Goal: Task Accomplishment & Management: Manage account settings

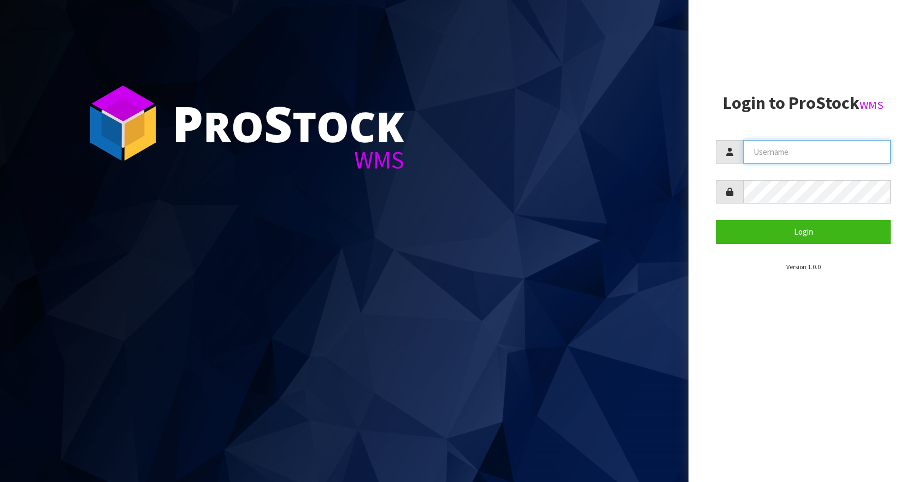
click at [800, 153] on input "text" at bounding box center [817, 152] width 148 height 24
type input "Aquacooler"
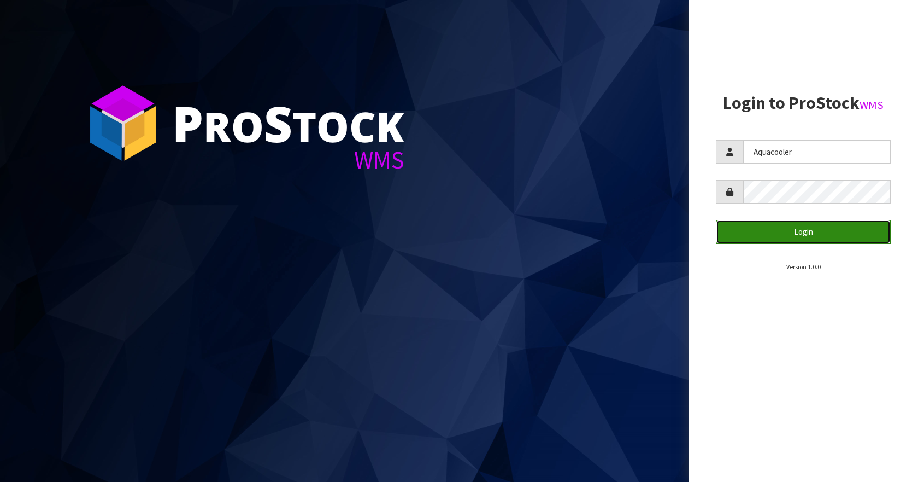
click at [753, 222] on button "Login" at bounding box center [803, 232] width 175 height 24
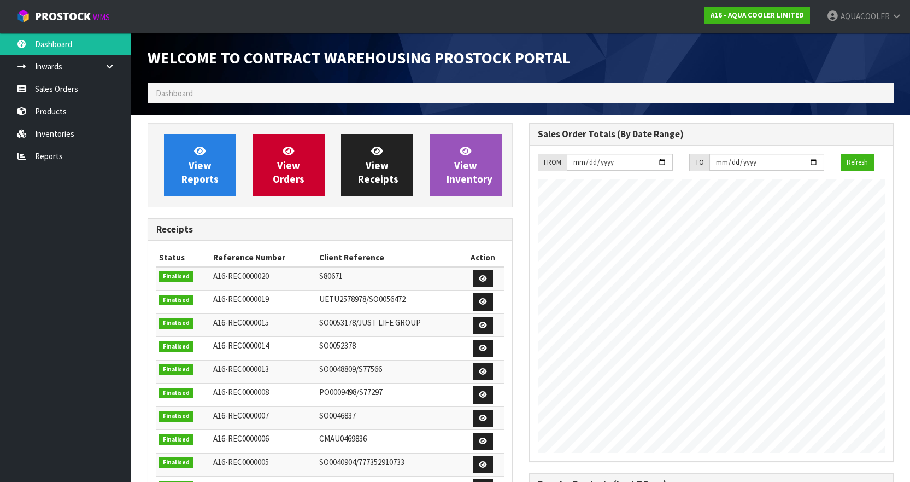
scroll to position [571, 381]
click at [61, 83] on link "Sales Orders" at bounding box center [65, 89] width 131 height 22
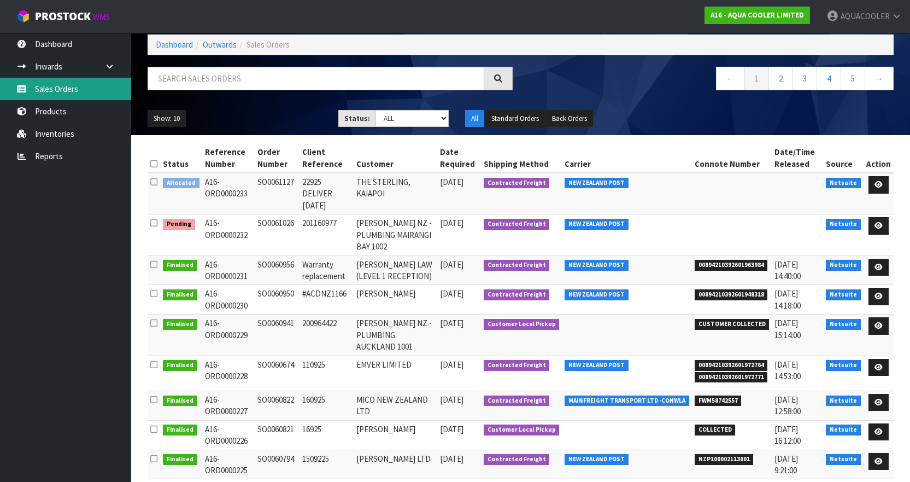
scroll to position [95, 0]
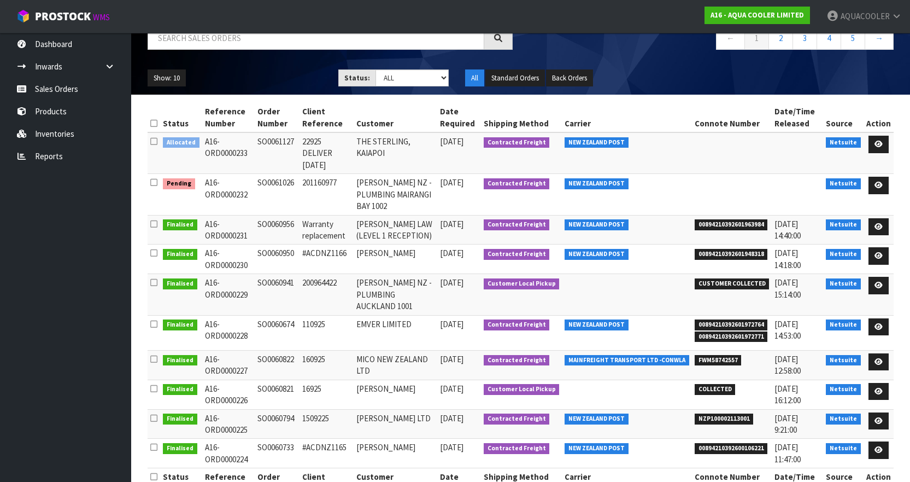
click at [282, 139] on td "SO0061127" at bounding box center [277, 153] width 45 height 42
click at [281, 140] on td "SO0061127" at bounding box center [277, 153] width 45 height 42
click at [277, 274] on td "SO0060941" at bounding box center [277, 294] width 45 height 41
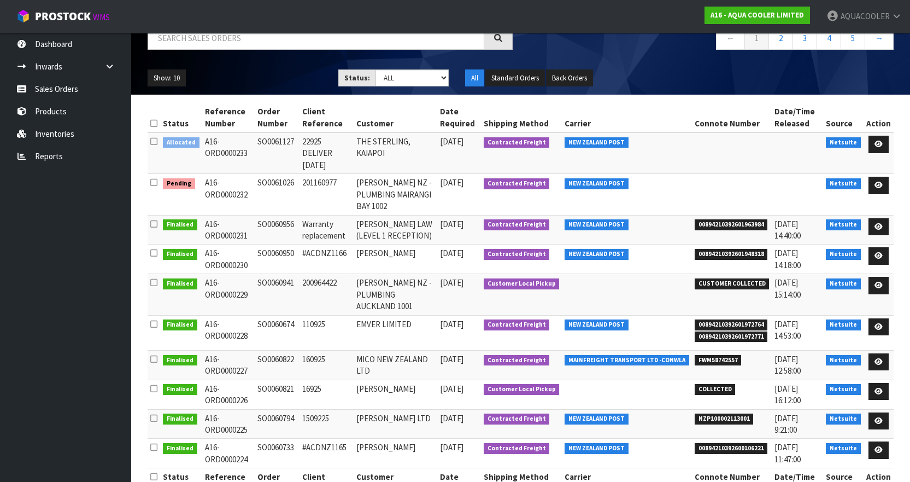
click at [277, 274] on td "SO0060941" at bounding box center [277, 294] width 45 height 41
copy td "SO0060941"
click at [267, 244] on td "SO0060950" at bounding box center [277, 259] width 45 height 30
copy td "SO0060950"
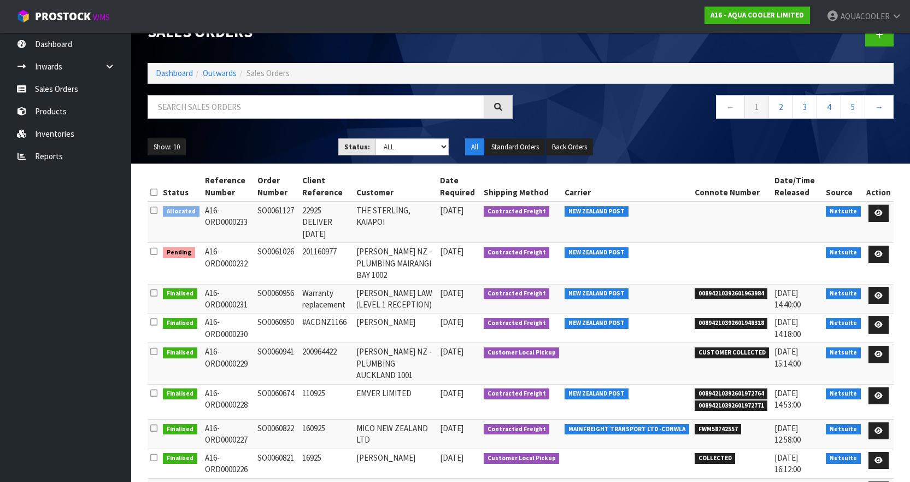
scroll to position [0, 0]
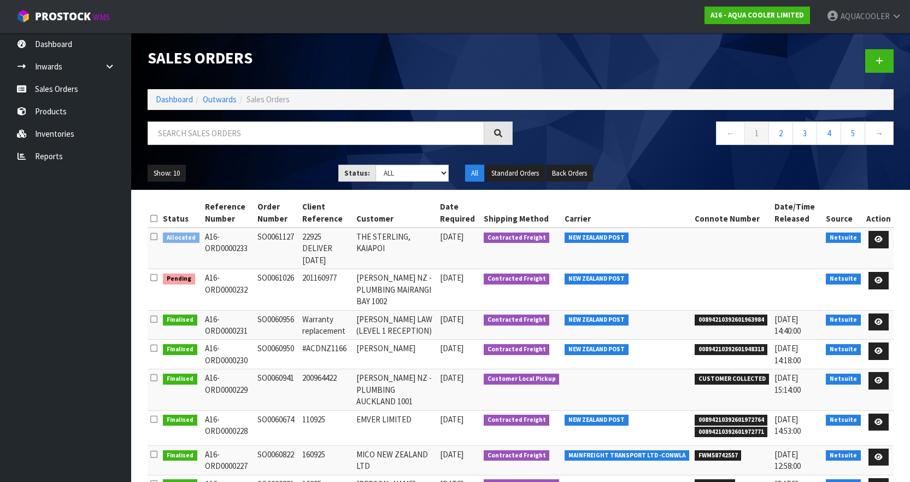
click at [282, 235] on td "SO0061127" at bounding box center [277, 248] width 45 height 42
click at [881, 238] on icon at bounding box center [879, 239] width 8 height 7
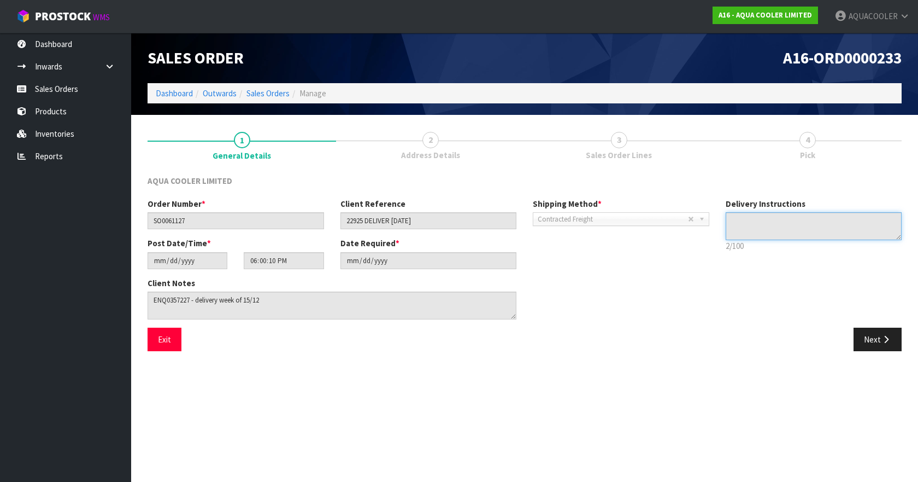
click at [741, 222] on textarea at bounding box center [814, 226] width 177 height 28
drag, startPoint x: 365, startPoint y: 221, endPoint x: 412, endPoint y: 220, distance: 47.0
click at [412, 220] on input "22925 DELIVER [DATE]" at bounding box center [429, 220] width 177 height 17
click at [801, 219] on textarea at bounding box center [814, 226] width 177 height 28
drag, startPoint x: 801, startPoint y: 219, endPoint x: 852, endPoint y: 219, distance: 50.3
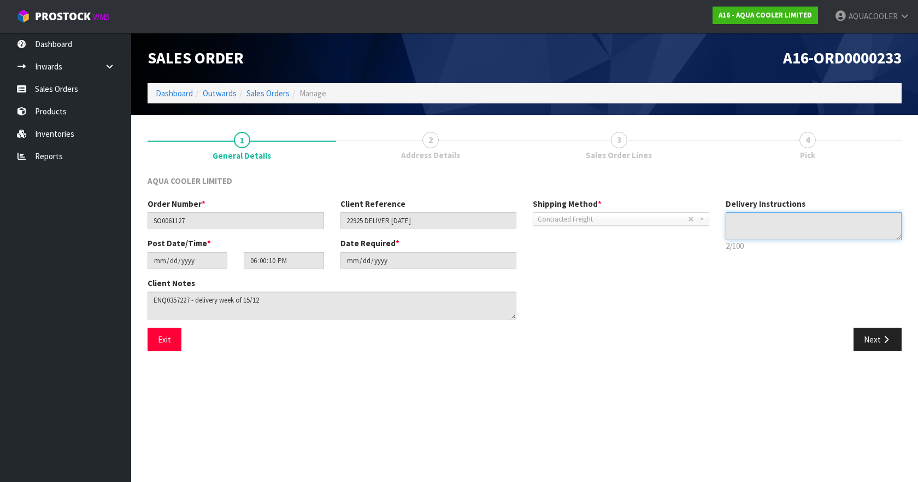
click at [852, 219] on textarea at bounding box center [814, 226] width 177 height 28
drag, startPoint x: 851, startPoint y: 220, endPoint x: 781, endPoint y: 216, distance: 70.1
click at [781, 216] on textarea at bounding box center [814, 226] width 177 height 28
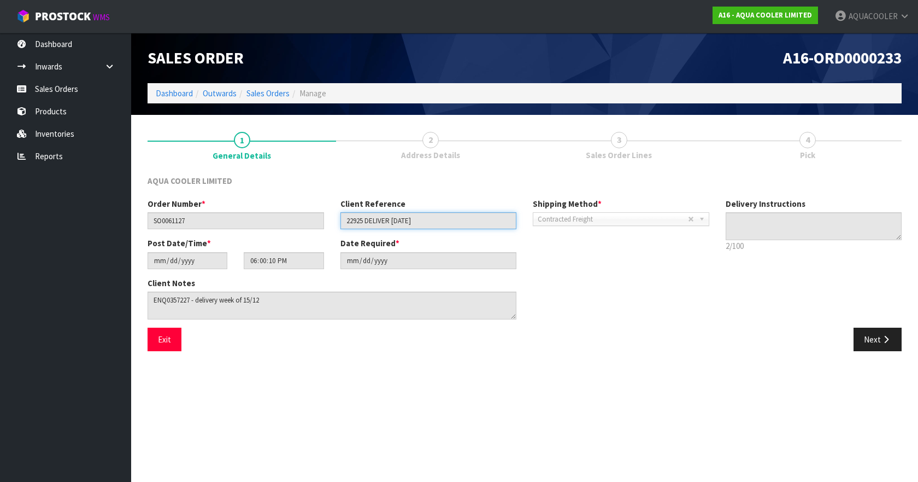
click at [364, 220] on input "22925 DELIVER [DATE]" at bounding box center [429, 220] width 177 height 17
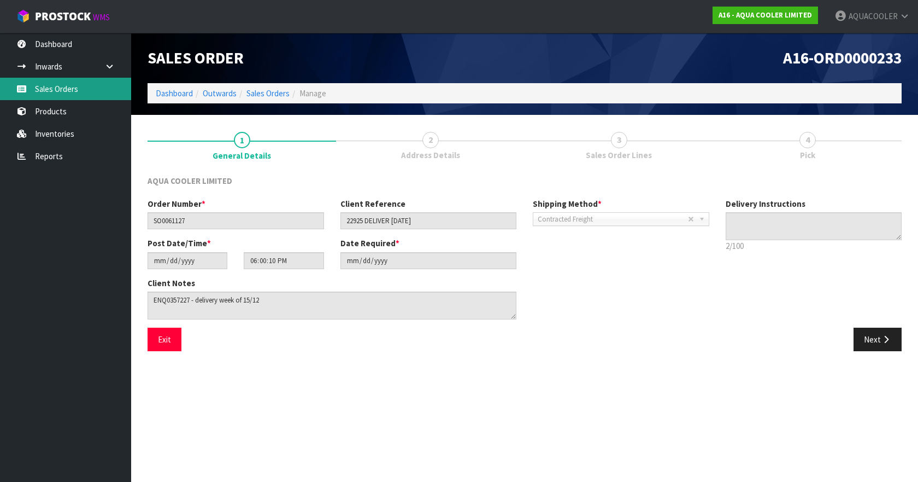
click at [67, 89] on link "Sales Orders" at bounding box center [65, 89] width 131 height 22
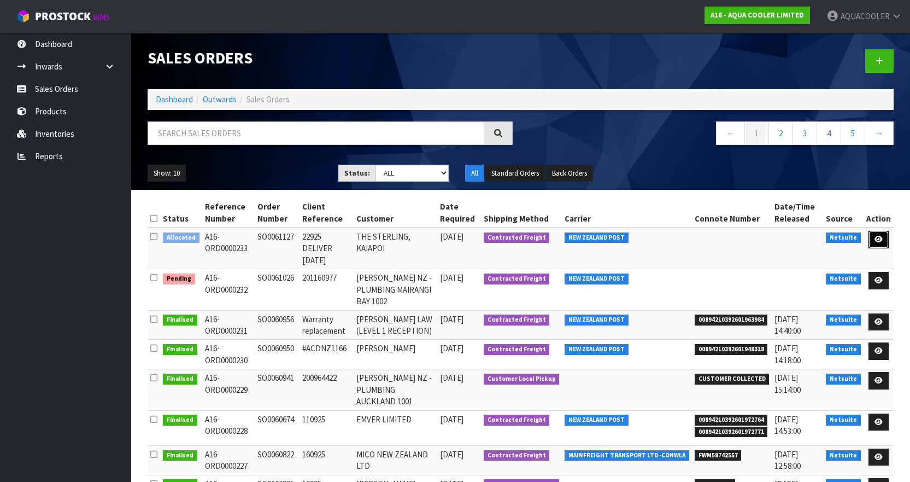
click at [876, 239] on icon at bounding box center [879, 239] width 8 height 7
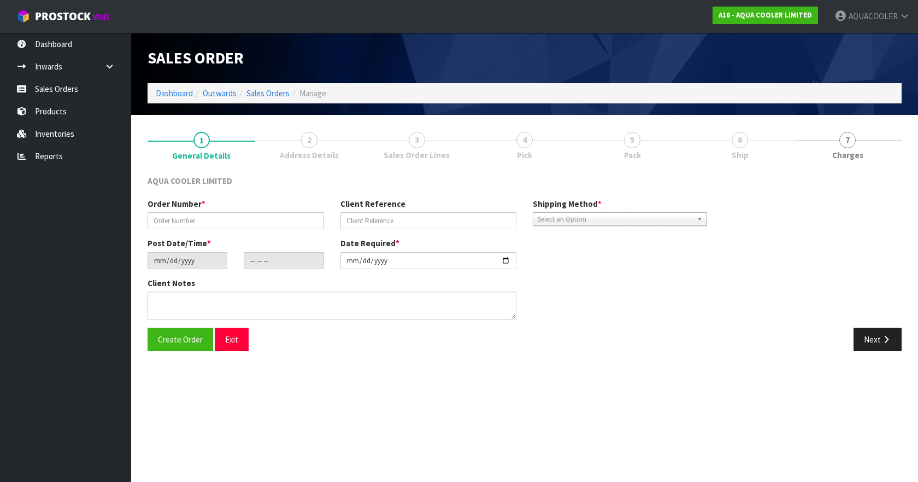
type input "SO0061127"
type input "22925 DELIVER [DATE]"
type input "[DATE]"
type input "18:00:10.000"
type input "[DATE]"
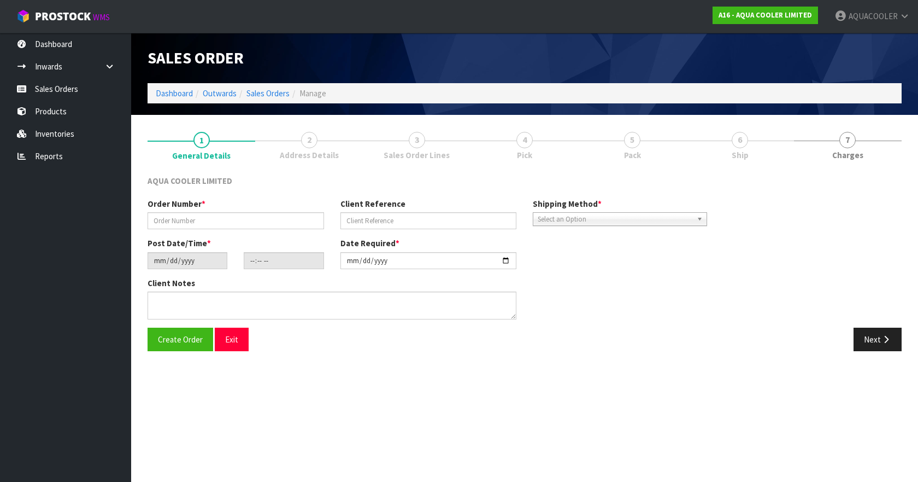
type textarea "ENQ0357227 - delivery week of 15/12"
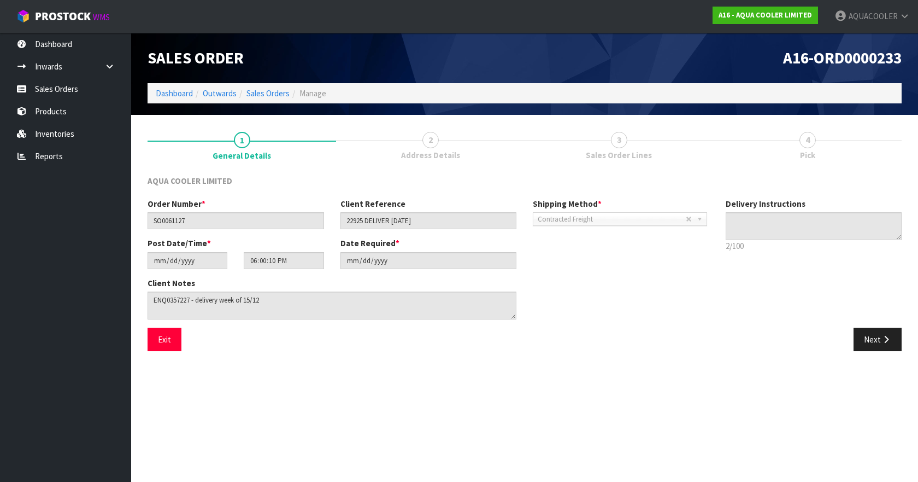
drag, startPoint x: 632, startPoint y: 309, endPoint x: 536, endPoint y: 298, distance: 96.2
click at [536, 298] on div "Client Notes" at bounding box center [428, 302] width 578 height 50
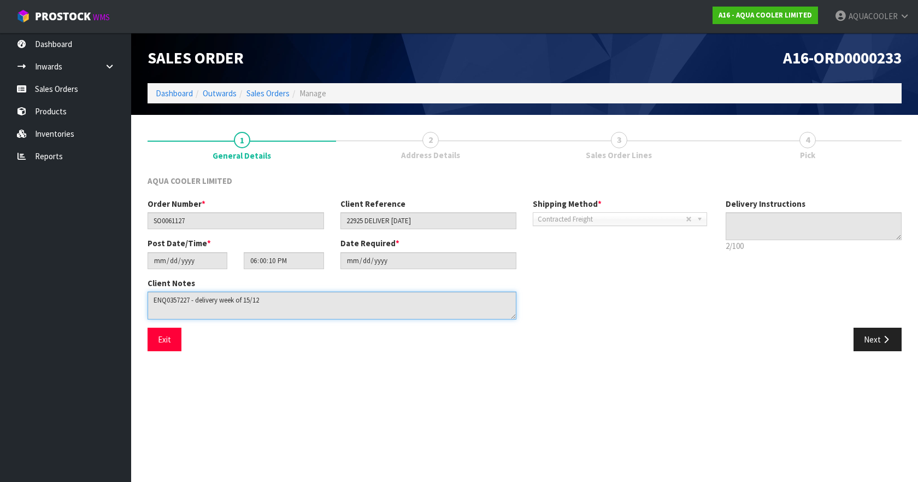
click at [186, 302] on textarea at bounding box center [332, 305] width 369 height 28
click at [206, 298] on textarea at bounding box center [332, 305] width 369 height 28
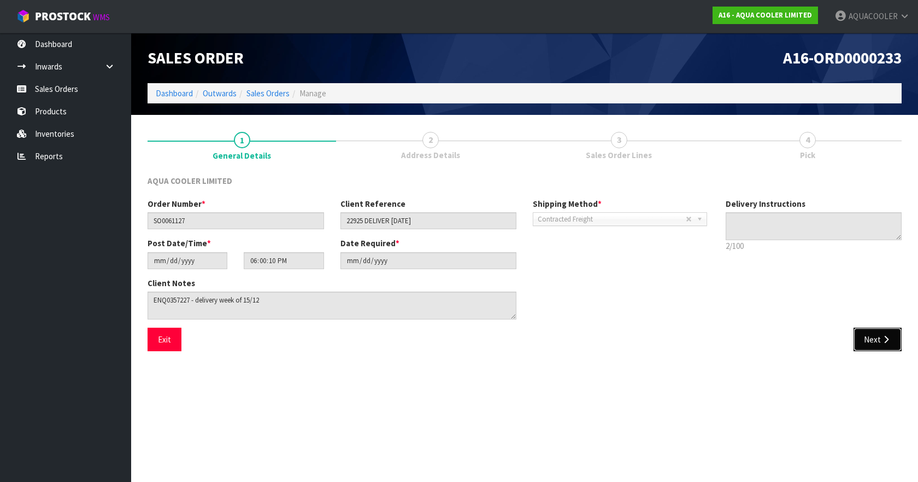
click at [885, 346] on button "Next" at bounding box center [878, 339] width 48 height 24
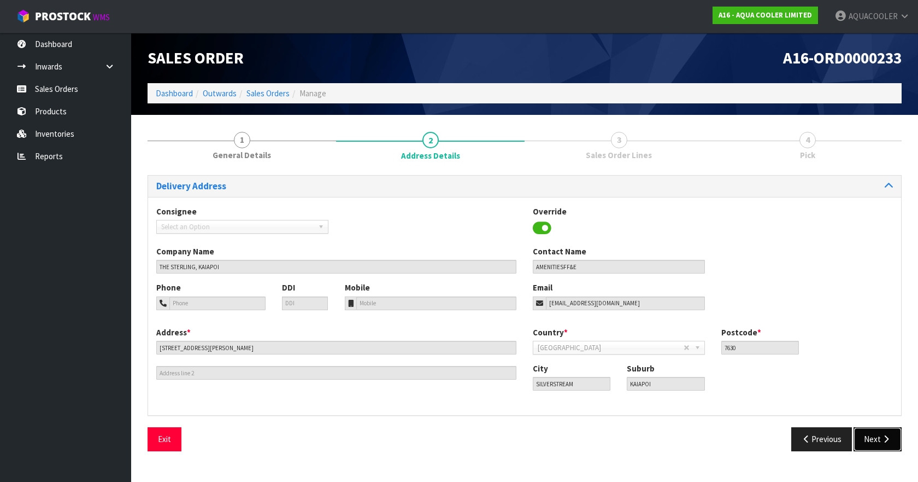
click at [876, 440] on button "Next" at bounding box center [878, 439] width 48 height 24
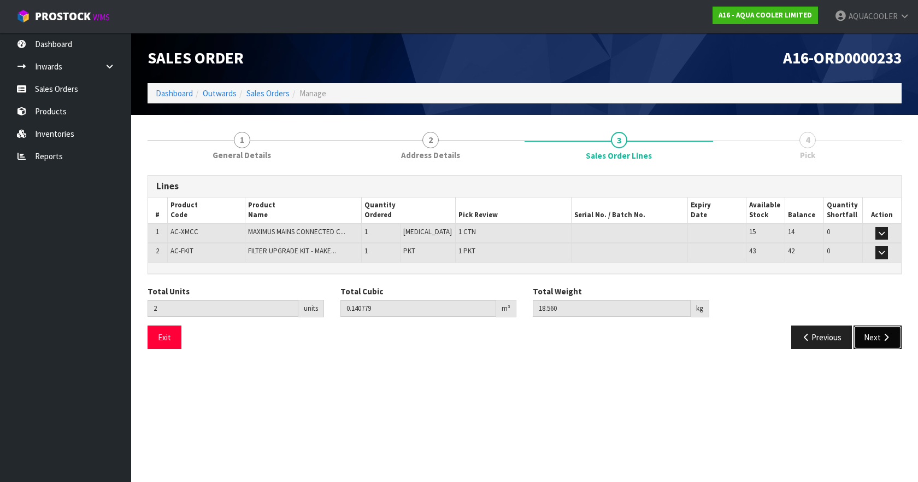
click at [877, 339] on button "Next" at bounding box center [878, 337] width 48 height 24
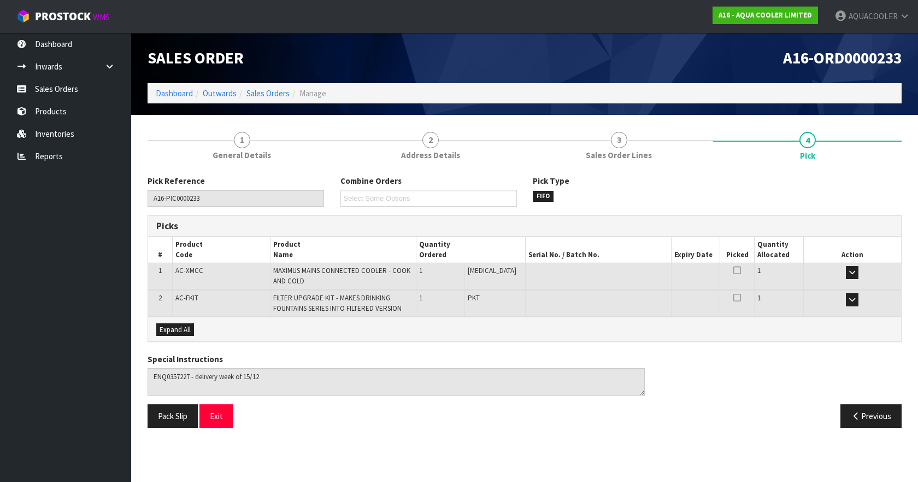
click at [708, 423] on div "Previous" at bounding box center [717, 416] width 385 height 24
click at [216, 418] on button "Exit" at bounding box center [217, 416] width 34 height 24
